Goal: Task Accomplishment & Management: Manage account settings

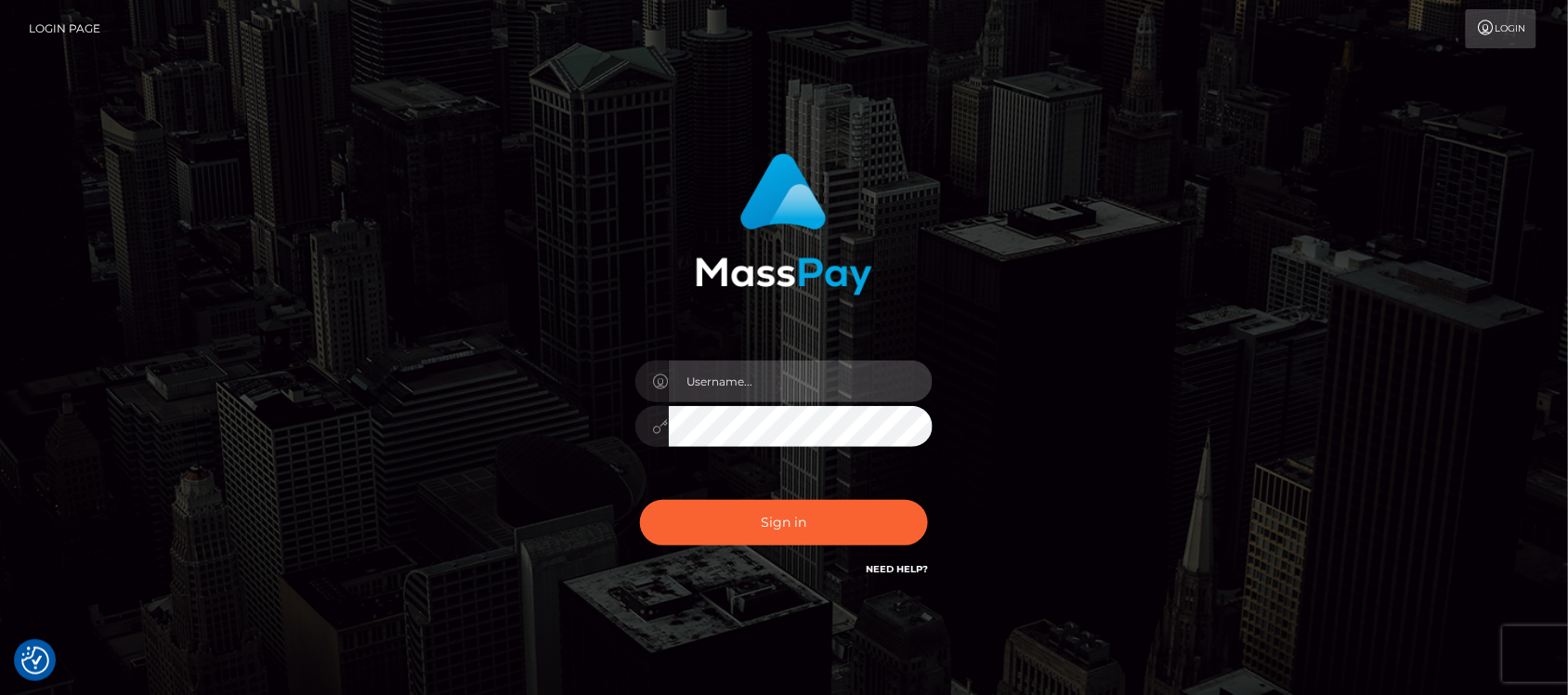
type input "hello.feetfinder"
click at [804, 376] on input "hello.feetfinder" at bounding box center [800, 381] width 264 height 42
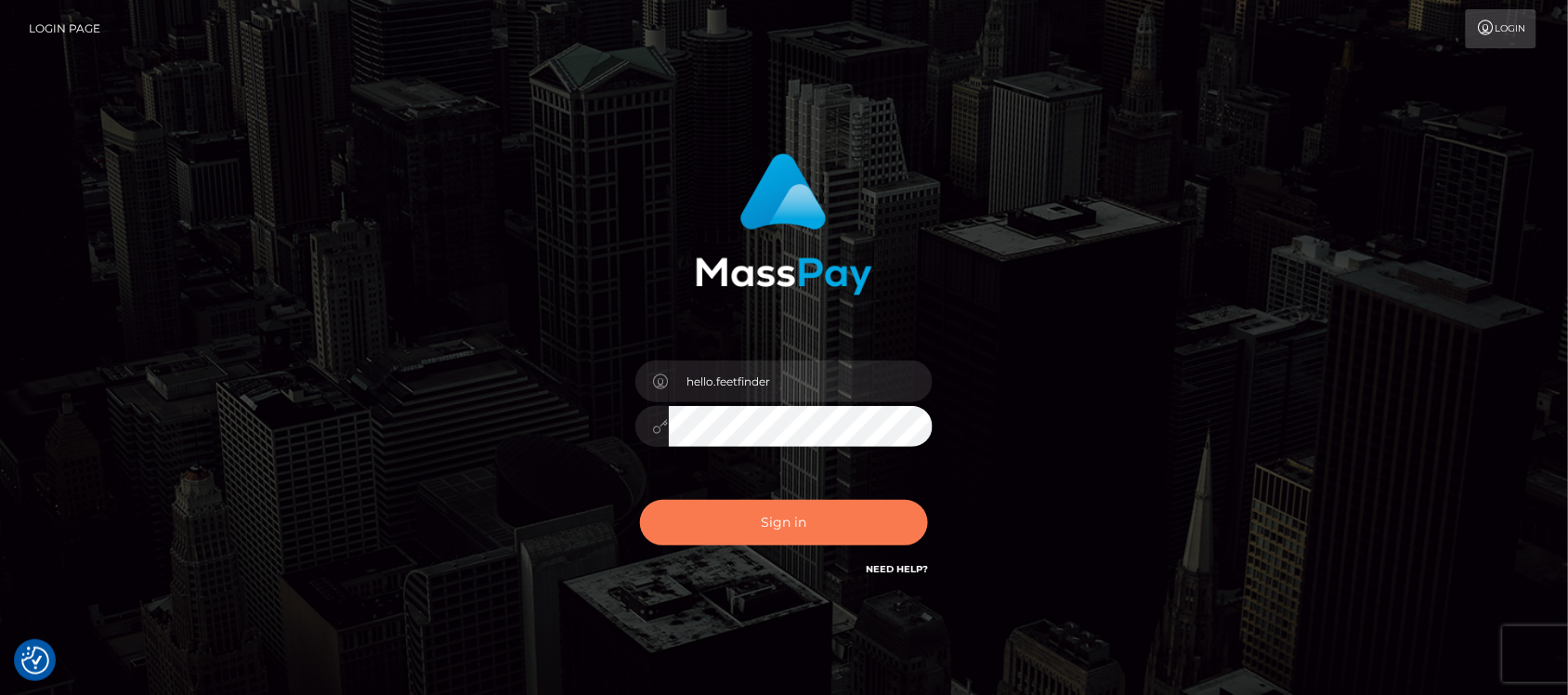
click at [868, 522] on button "Sign in" at bounding box center [784, 522] width 288 height 45
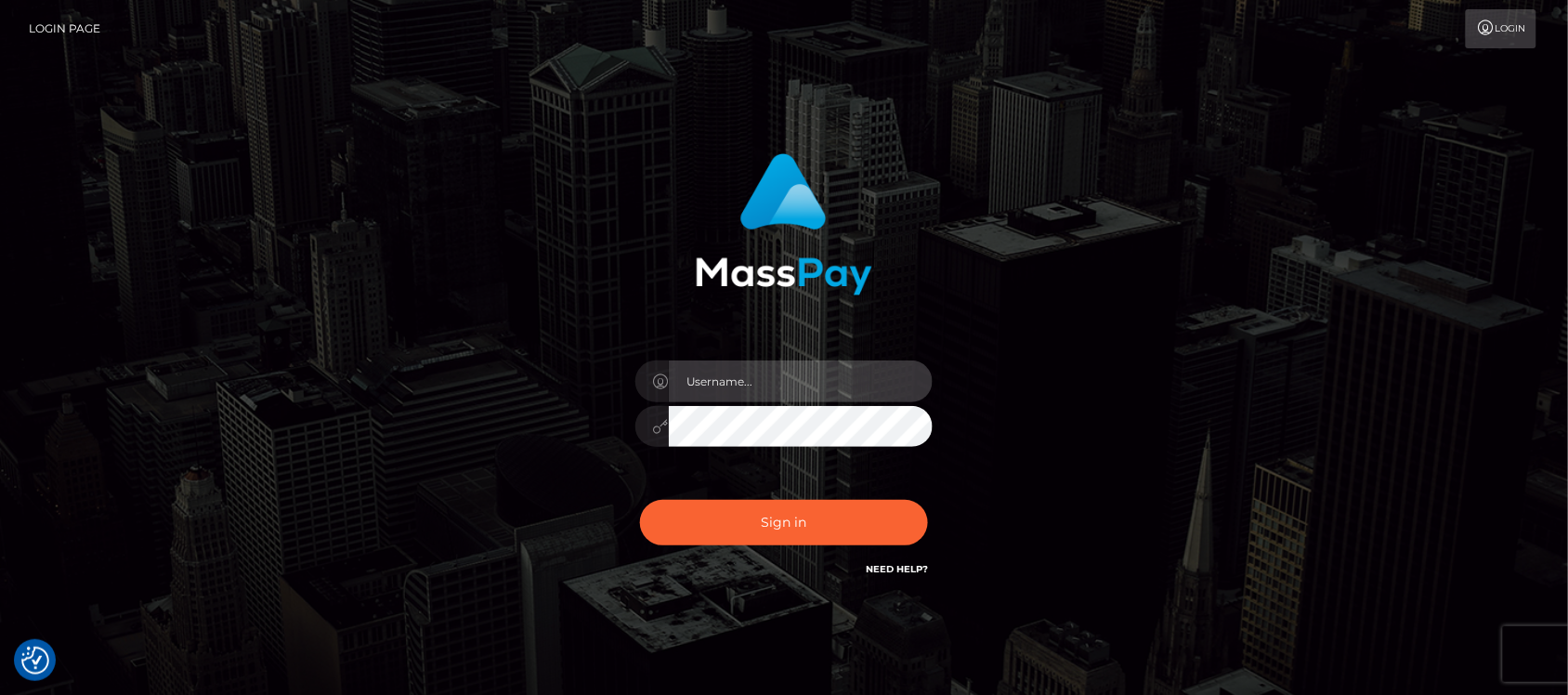
type input "hello.feetfinder"
click at [841, 381] on input "hello.feetfinder" at bounding box center [800, 381] width 264 height 42
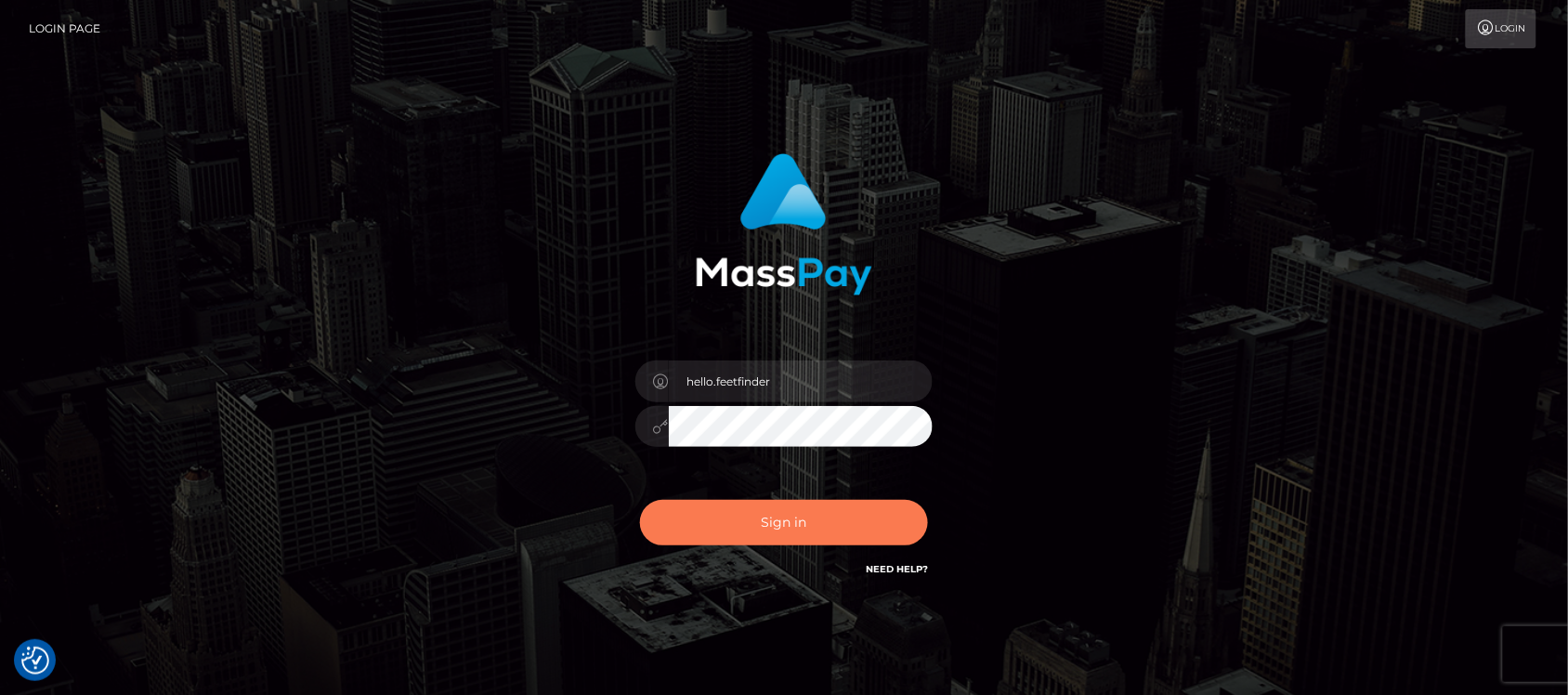
click at [786, 507] on button "Sign in" at bounding box center [784, 522] width 288 height 45
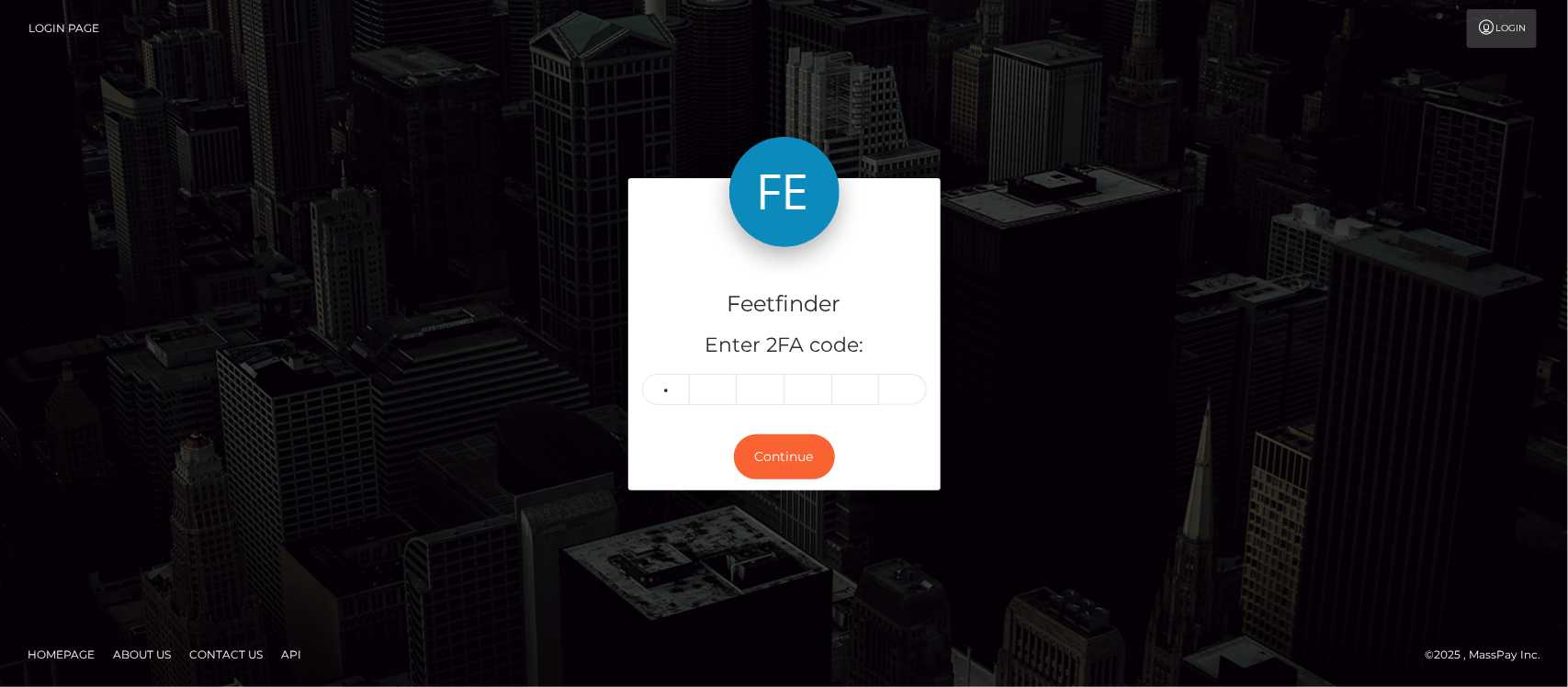
type input "8"
type input "0"
type input "8"
type input "3"
type input "4"
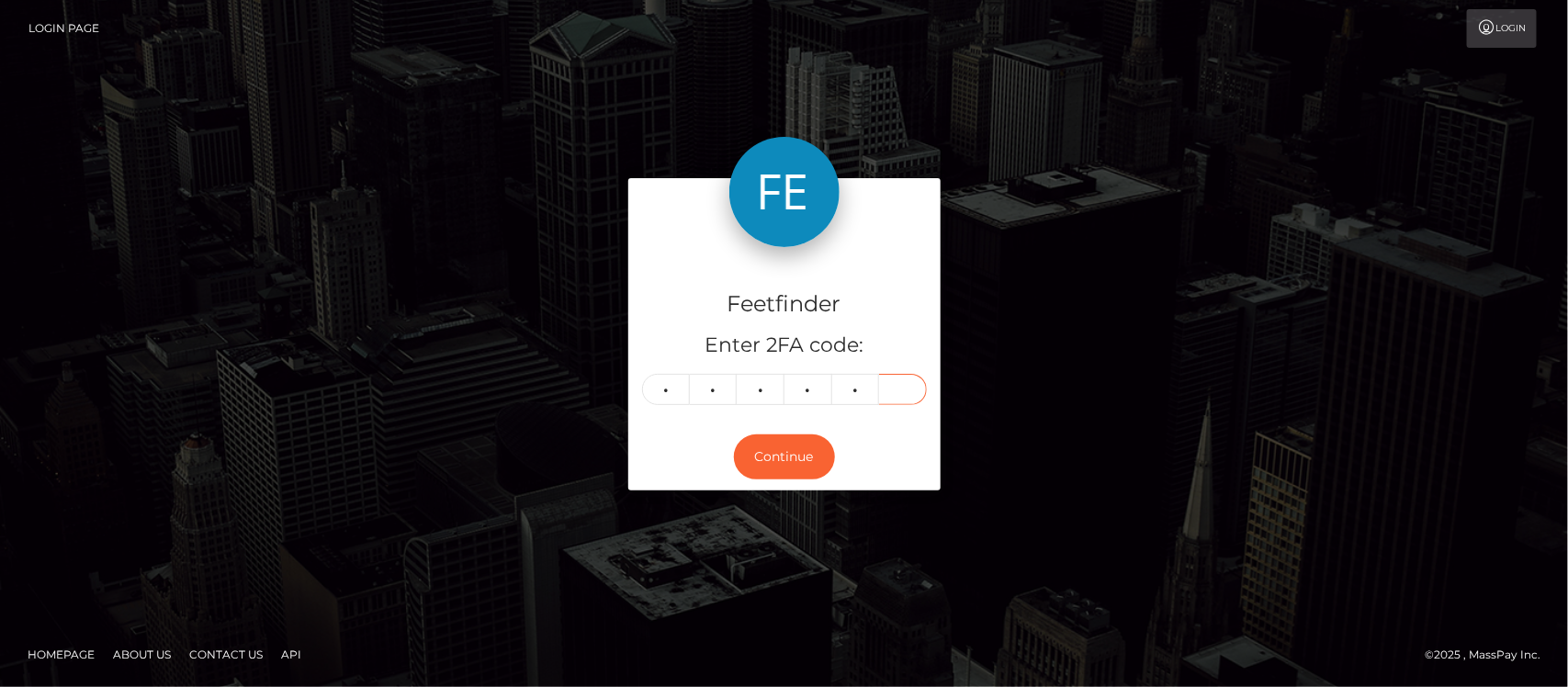
type input "0"
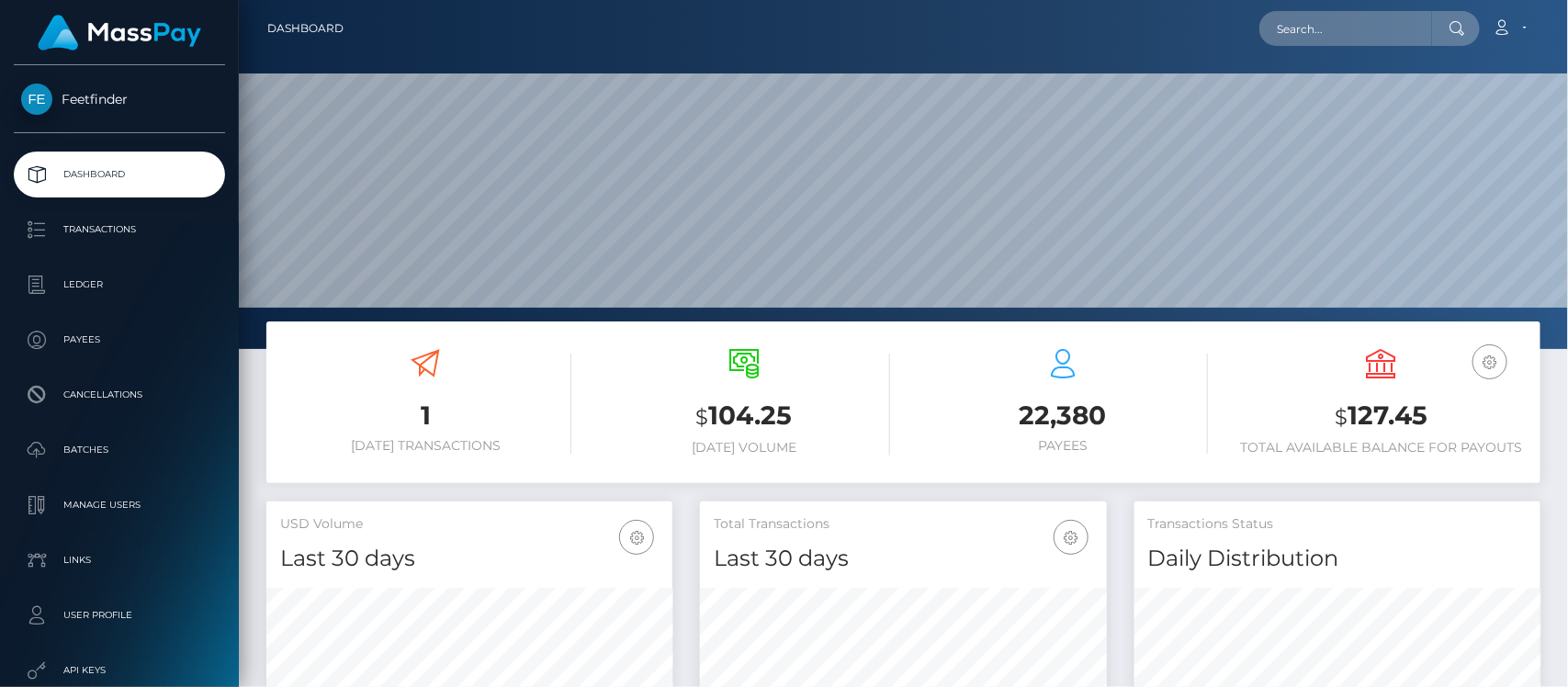
scroll to position [325, 406]
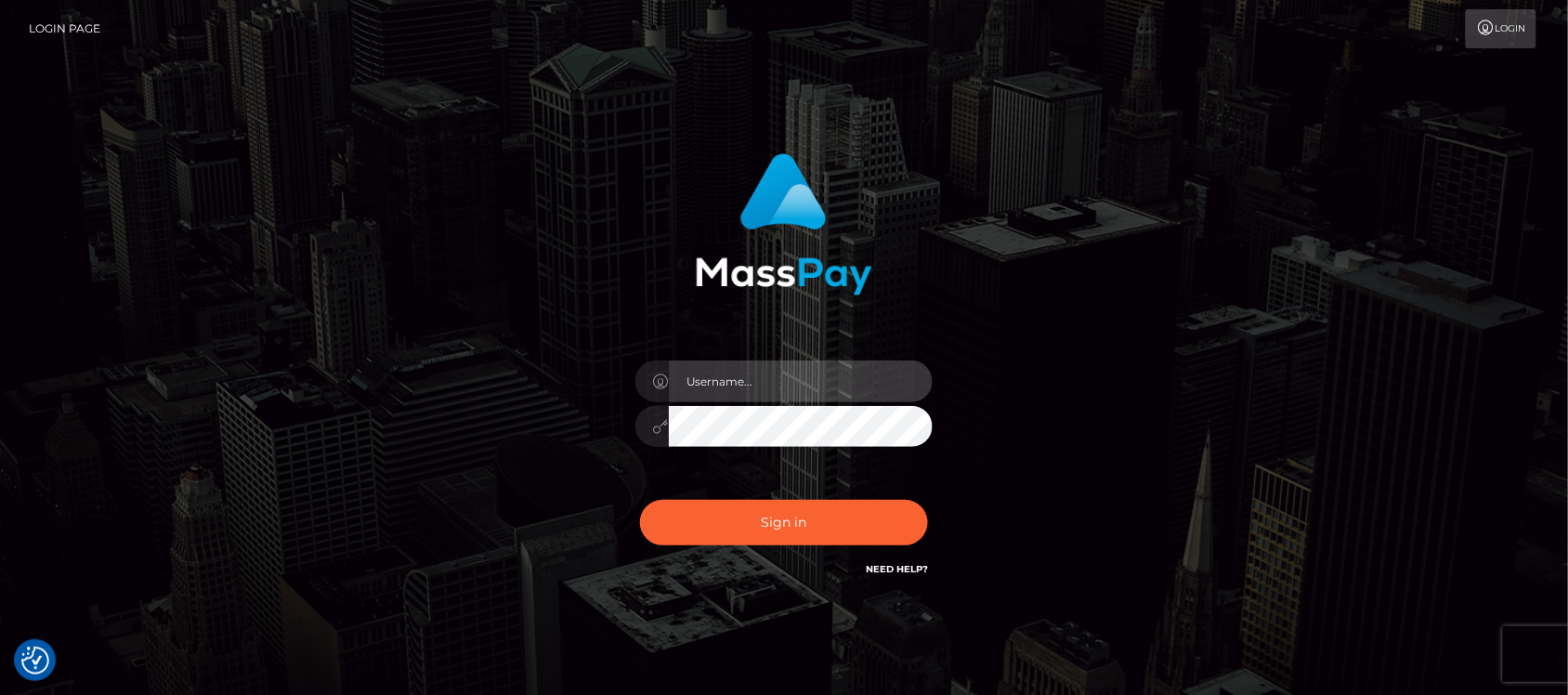
type input "hello.feetfinder"
drag, startPoint x: 822, startPoint y: 383, endPoint x: 837, endPoint y: 400, distance: 22.7
click at [822, 383] on input "hello.feetfinder" at bounding box center [800, 381] width 264 height 42
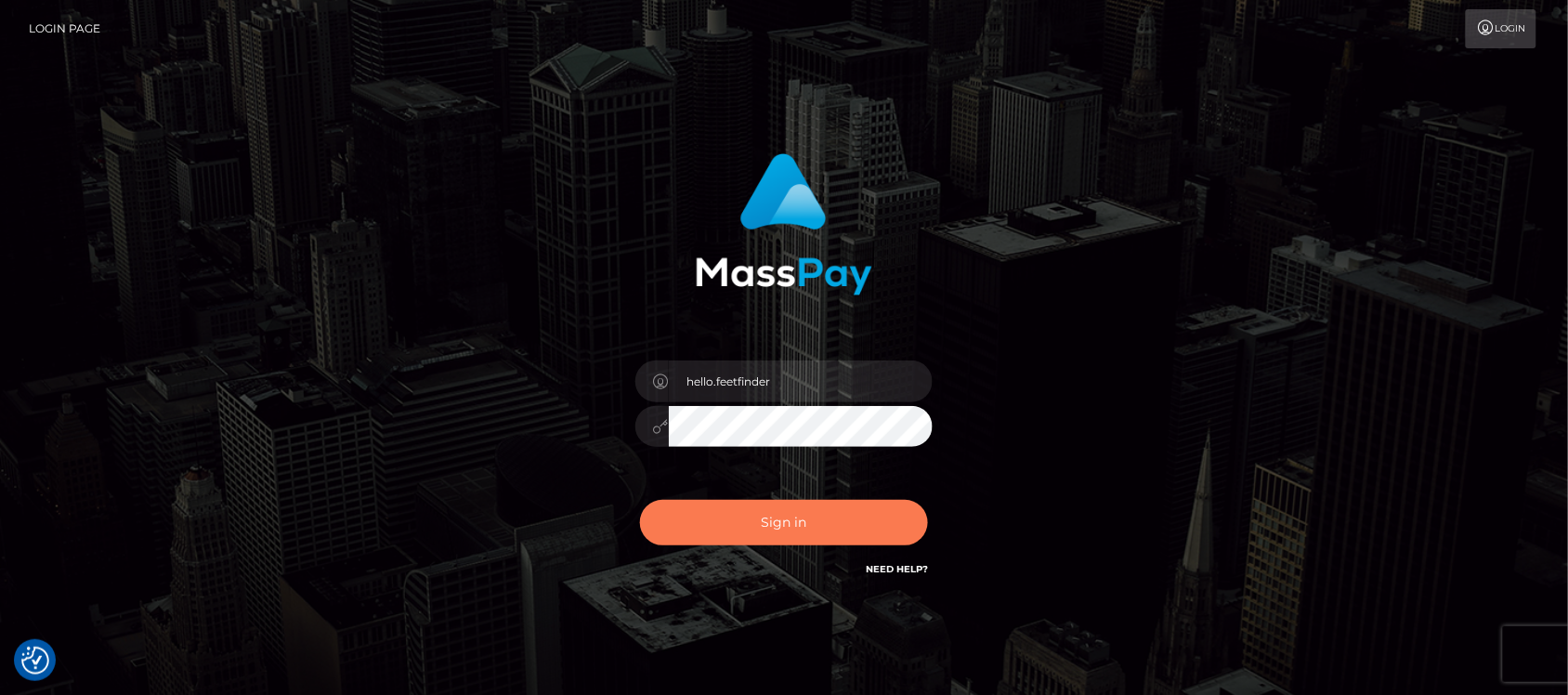
click at [781, 521] on button "Sign in" at bounding box center [784, 522] width 288 height 45
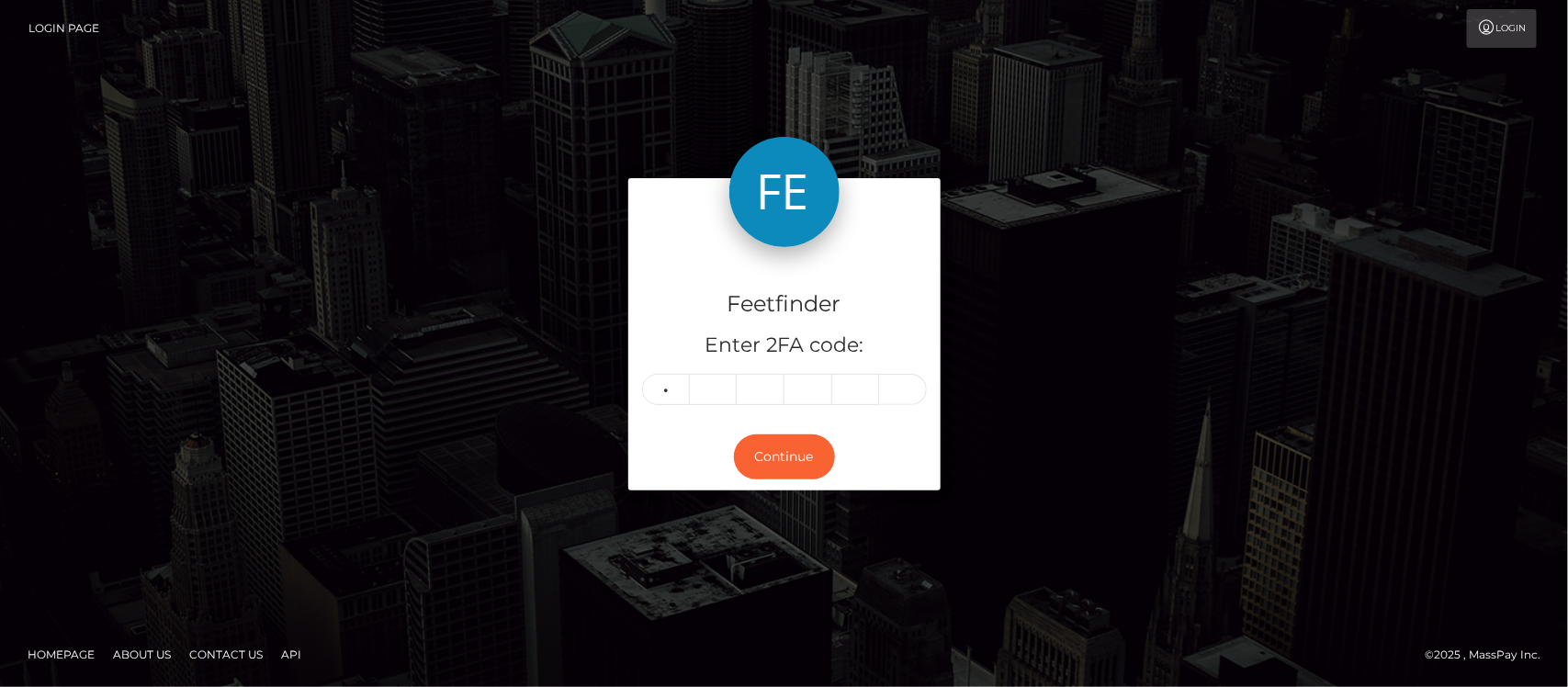
type input "3"
type input "1"
type input "5"
type input "7"
type input "8"
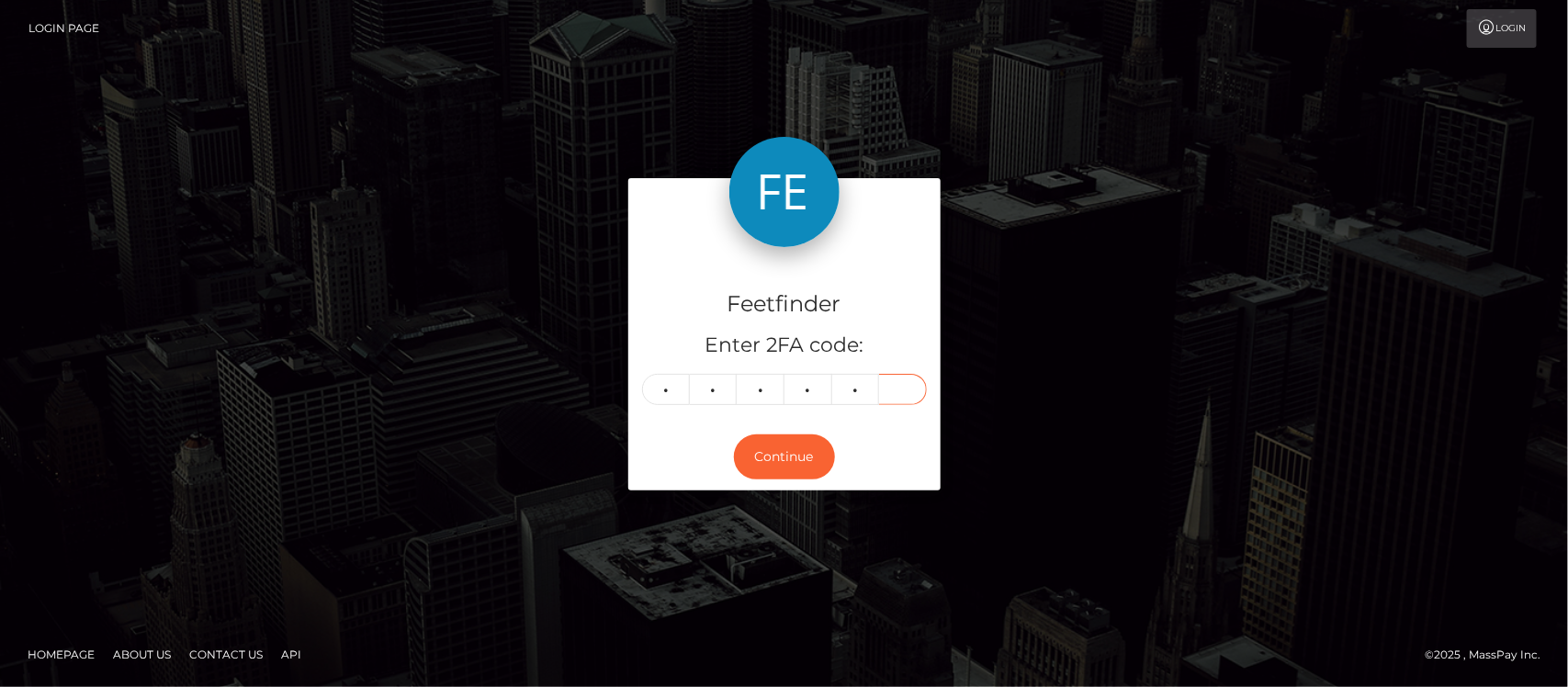
type input "6"
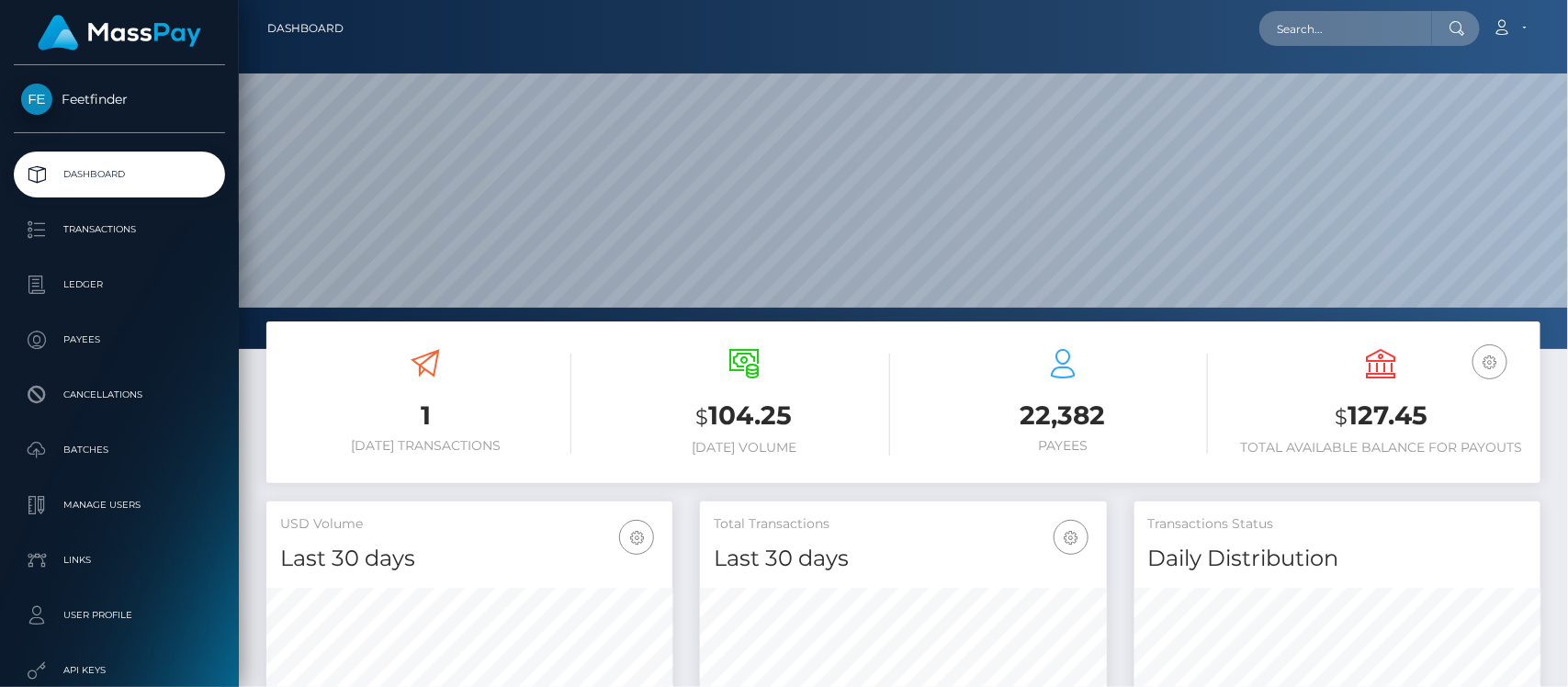
scroll to position [325, 406]
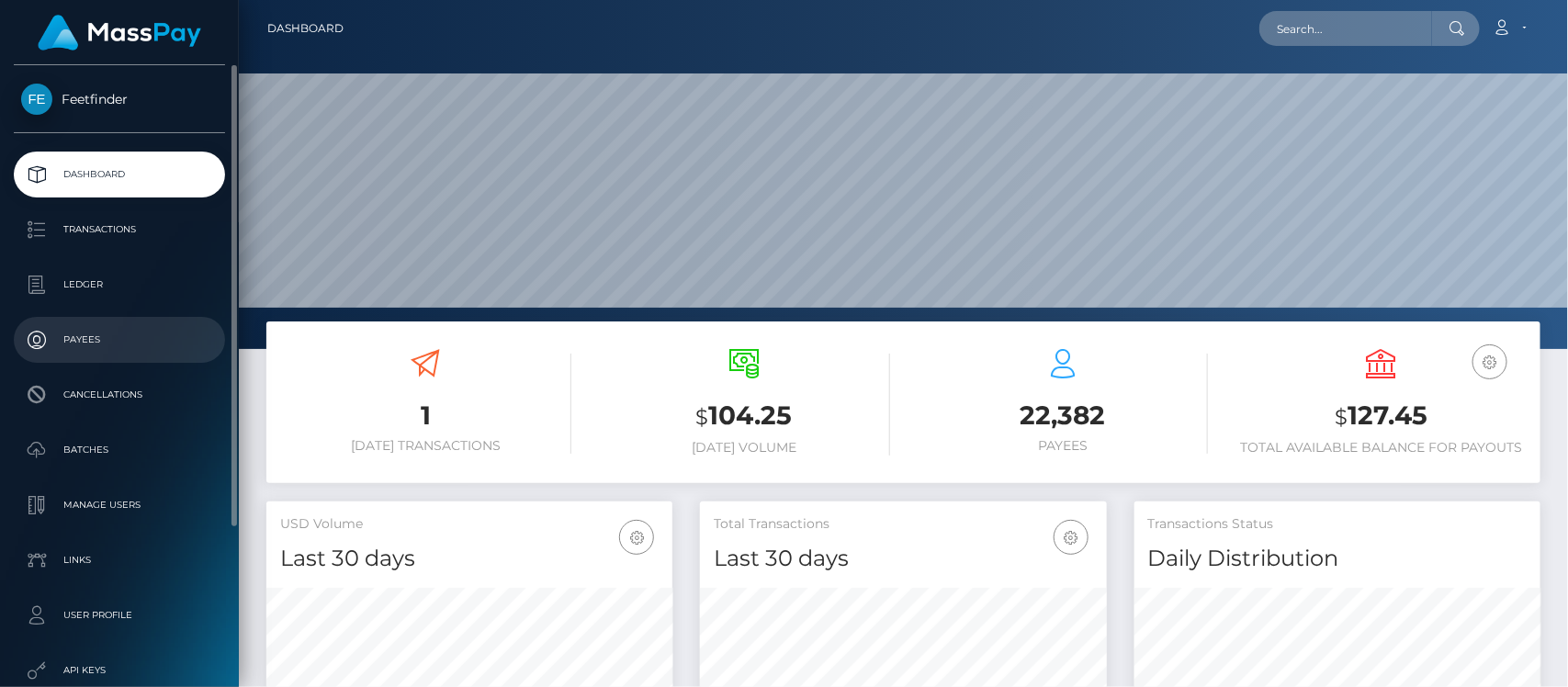
click at [110, 349] on p "Payees" at bounding box center [119, 339] width 197 height 27
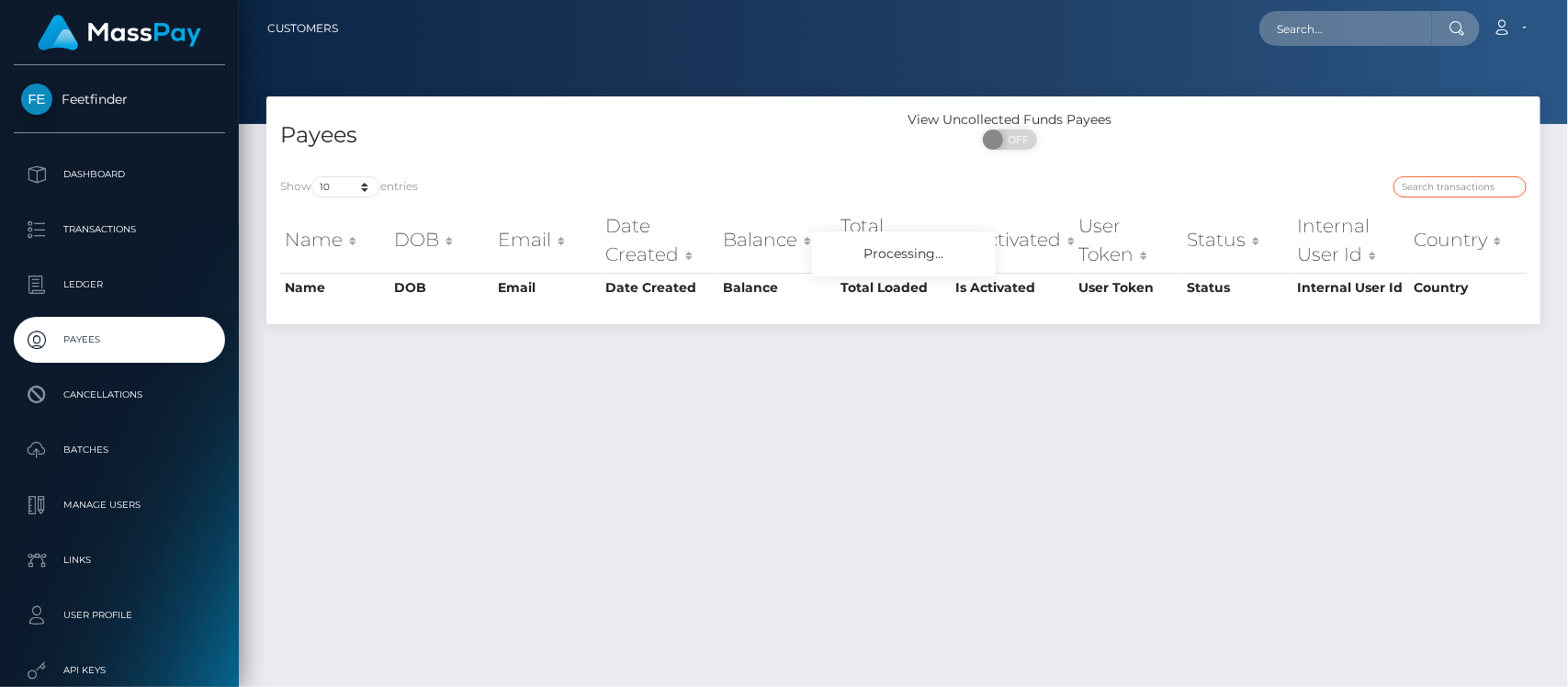
click at [1460, 182] on input "search" at bounding box center [1459, 187] width 133 height 21
paste input "c409029f-7117-11f0-87f1-0266f44cc279"
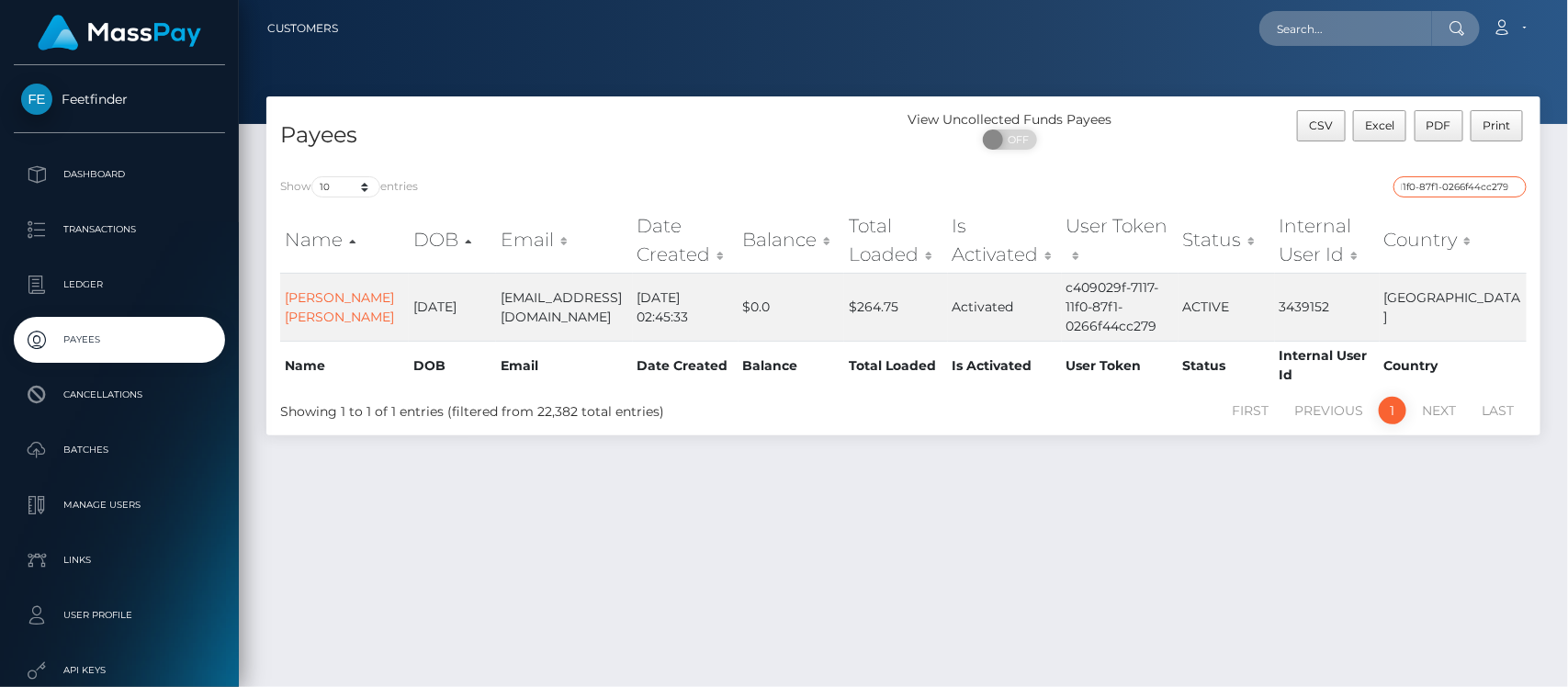
type input "c409029f-7117-11f0-87f1-0266f44cc279"
